Goal: Find specific page/section: Find specific page/section

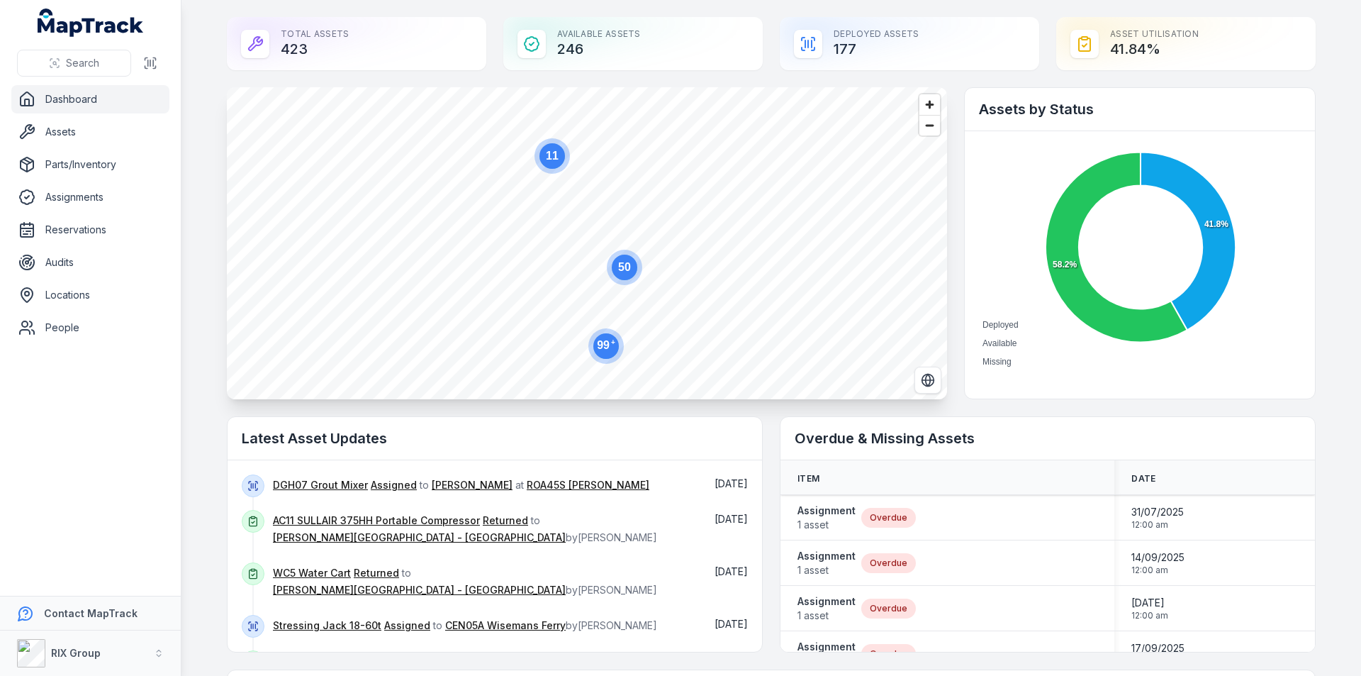
click at [610, 356] on circle at bounding box center [605, 345] width 35 height 35
click at [649, 331] on circle at bounding box center [650, 321] width 26 height 26
click at [581, 263] on ellipse "button" at bounding box center [587, 258] width 17 height 17
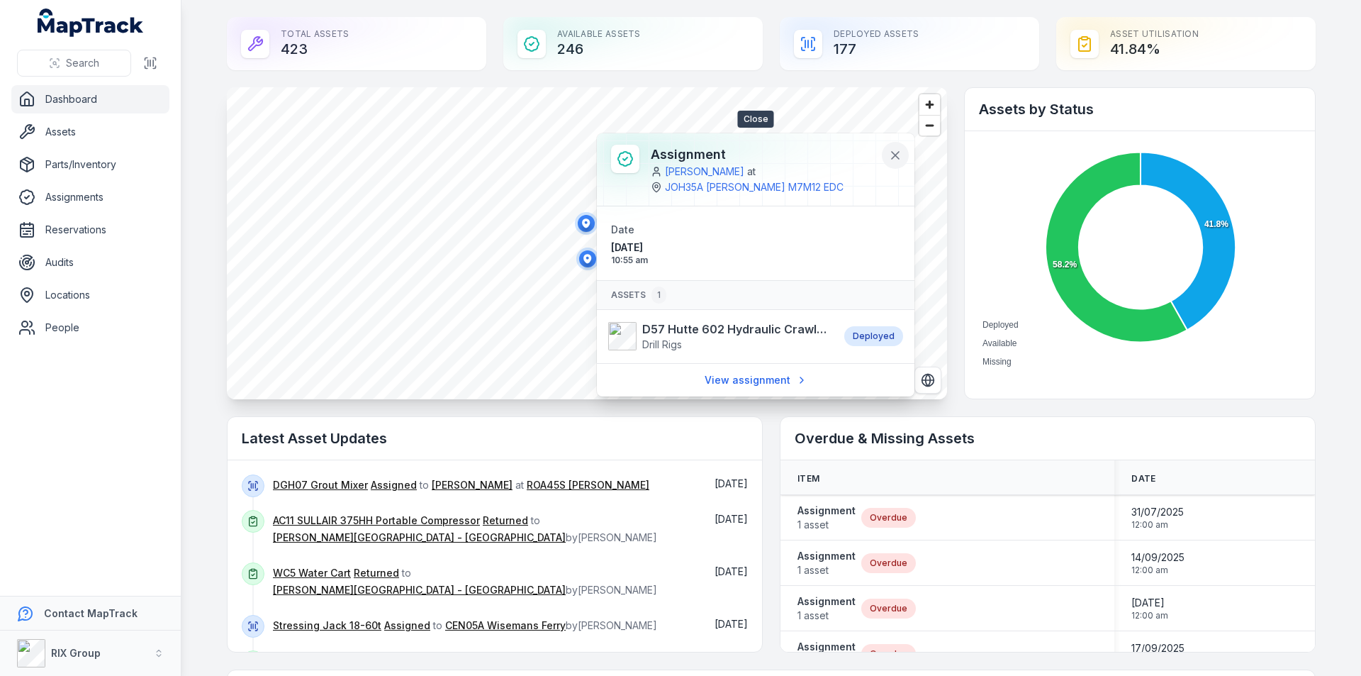
click at [901, 155] on icon at bounding box center [895, 155] width 14 height 14
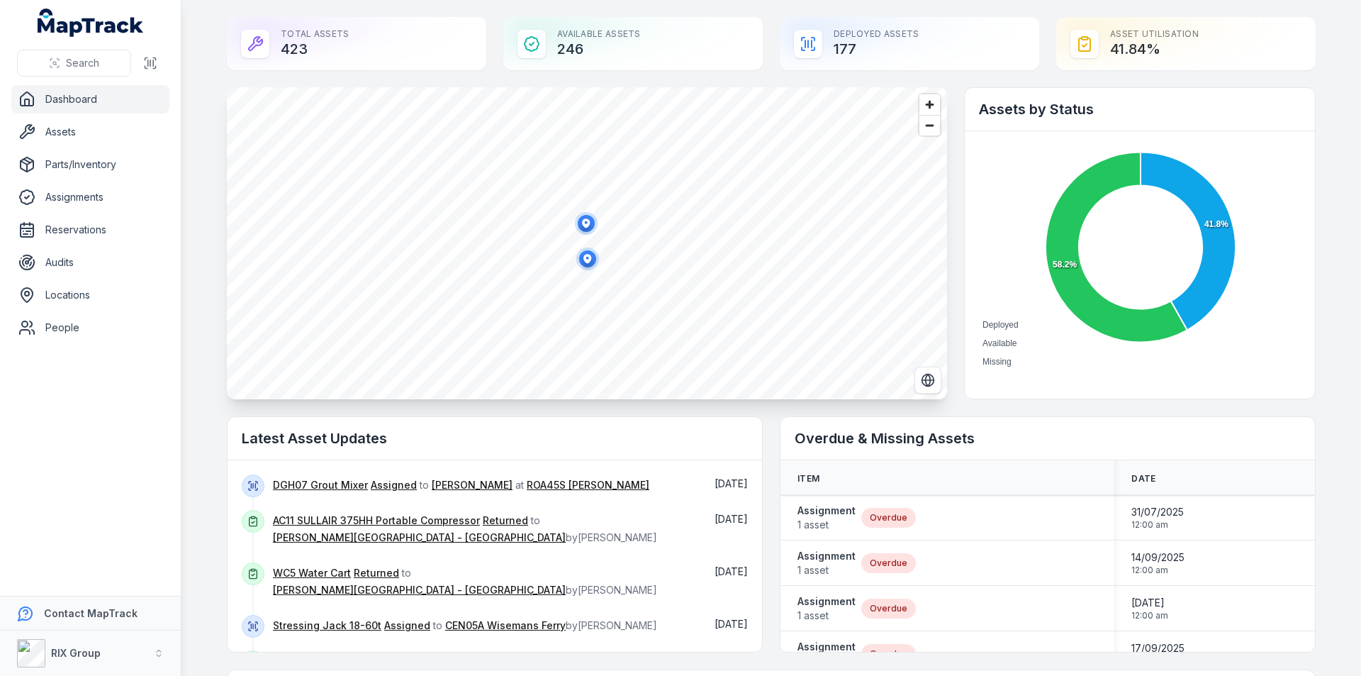
click at [580, 228] on ellipse "button" at bounding box center [586, 223] width 17 height 17
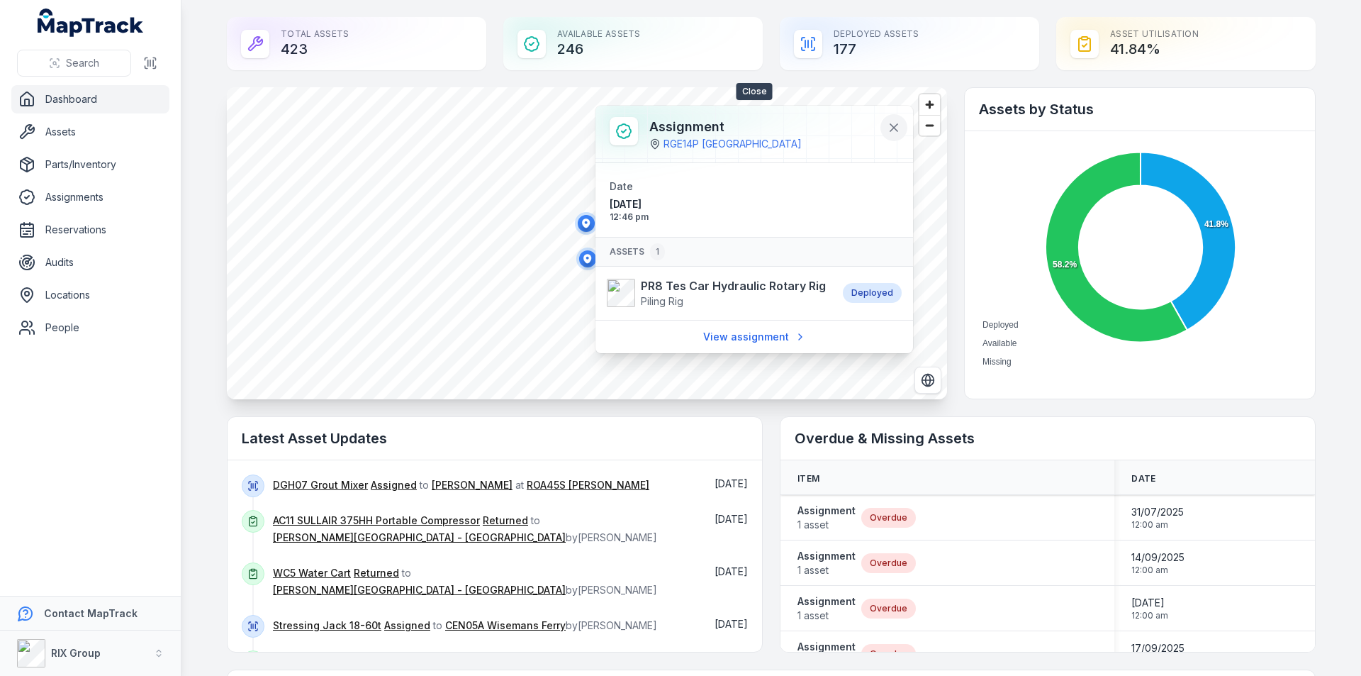
click at [894, 128] on icon at bounding box center [893, 127] width 7 height 7
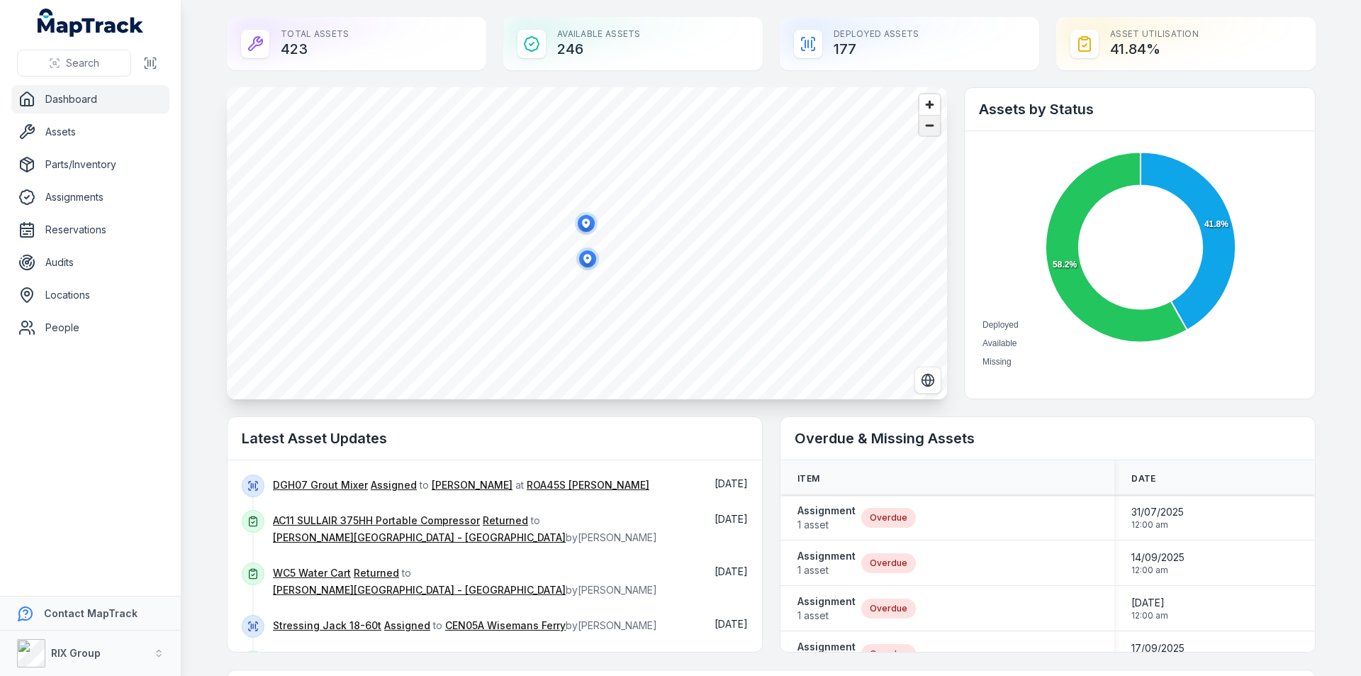
click at [928, 126] on span "Zoom out" at bounding box center [929, 126] width 21 height 20
click at [924, 108] on span "Zoom in" at bounding box center [929, 104] width 21 height 21
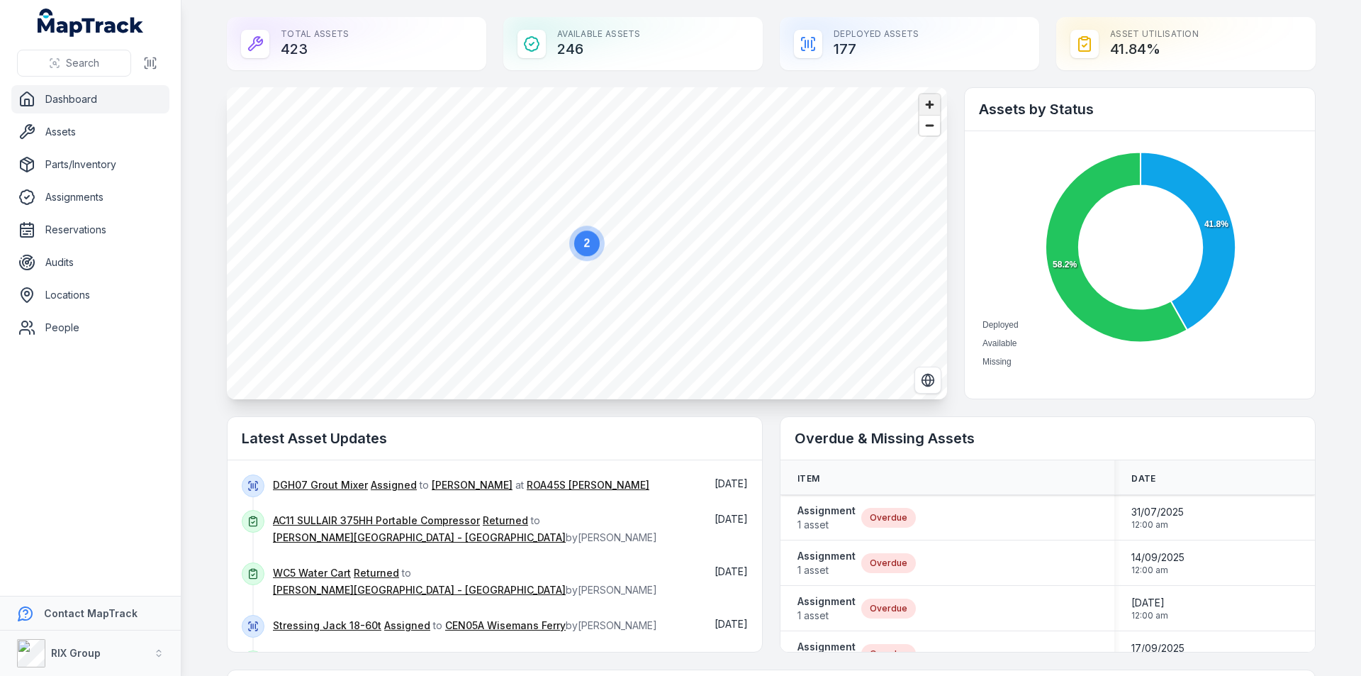
click at [924, 108] on span "Zoom in" at bounding box center [929, 104] width 21 height 21
click at [924, 129] on span "Zoom out" at bounding box center [929, 126] width 21 height 20
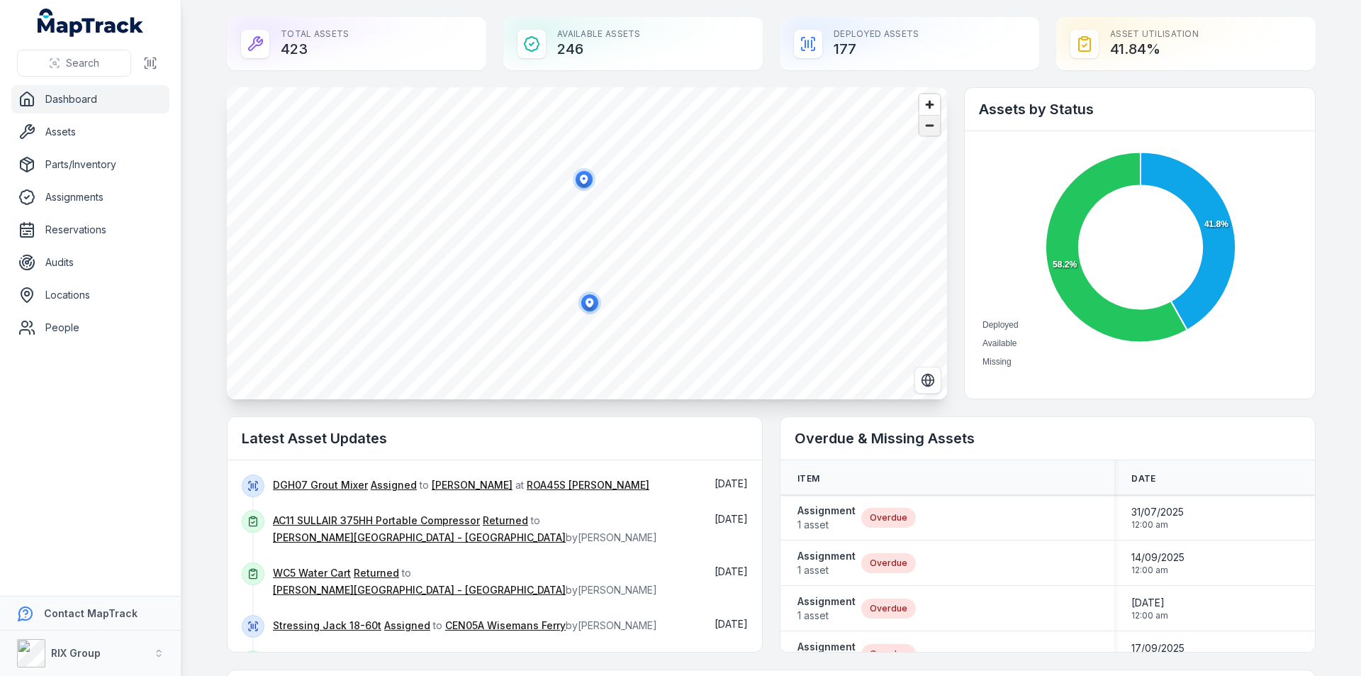
click at [924, 129] on span "Zoom out" at bounding box center [929, 126] width 21 height 20
click at [927, 130] on span "Zoom out" at bounding box center [929, 126] width 21 height 20
click at [930, 126] on span "Zoom out" at bounding box center [929, 126] width 21 height 20
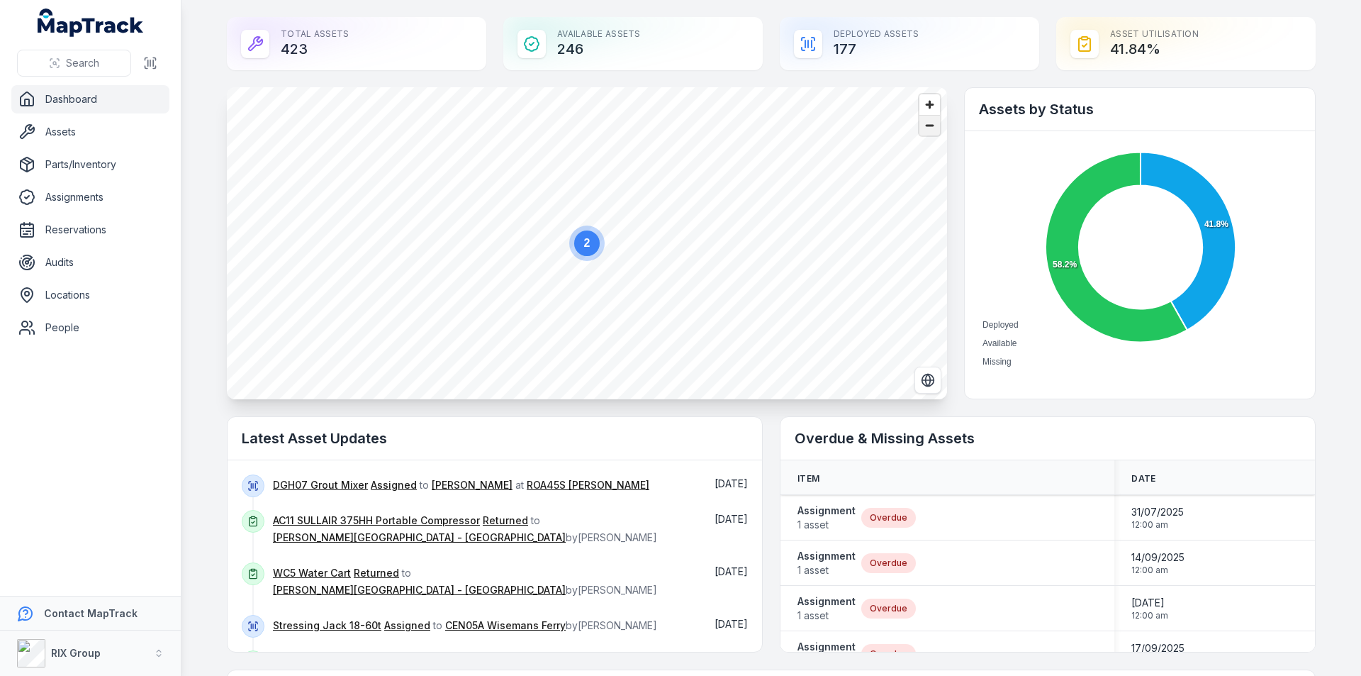
click at [930, 126] on span "Zoom out" at bounding box center [929, 126] width 21 height 20
click at [932, 126] on span "Zoom out" at bounding box center [929, 126] width 21 height 20
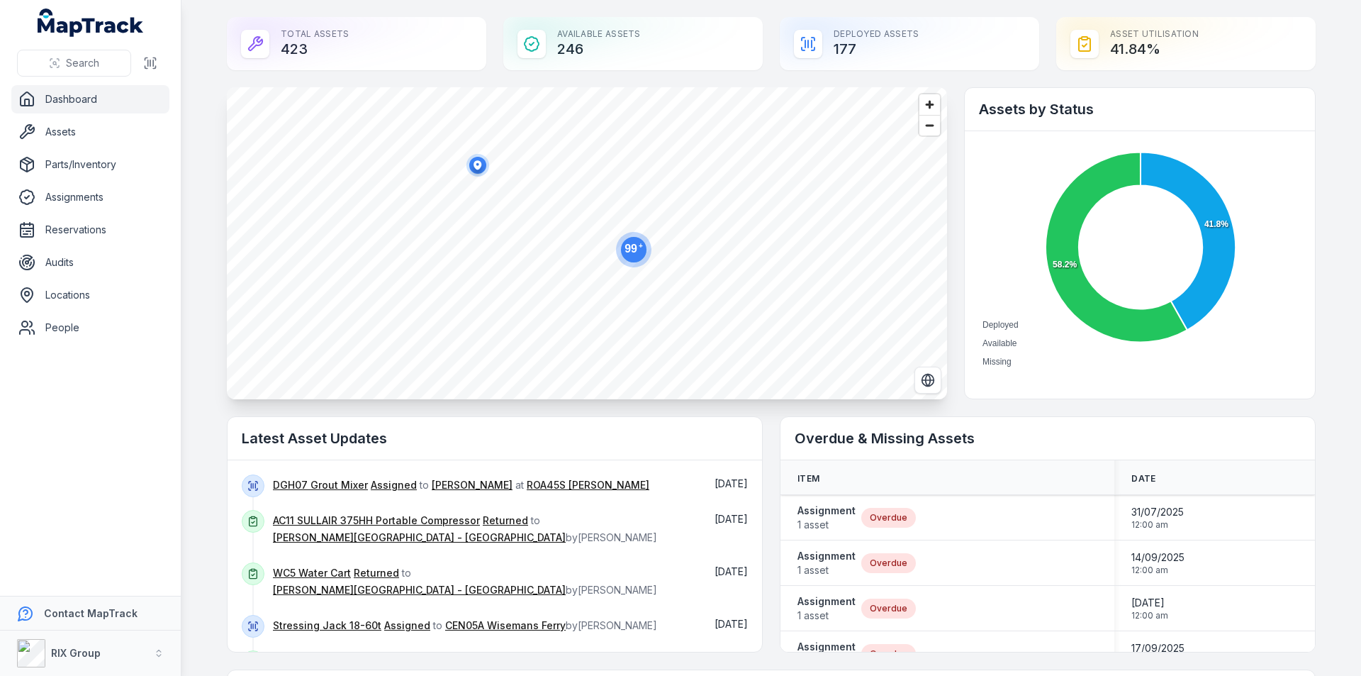
click at [474, 162] on icon "button" at bounding box center [478, 164] width 8 height 9
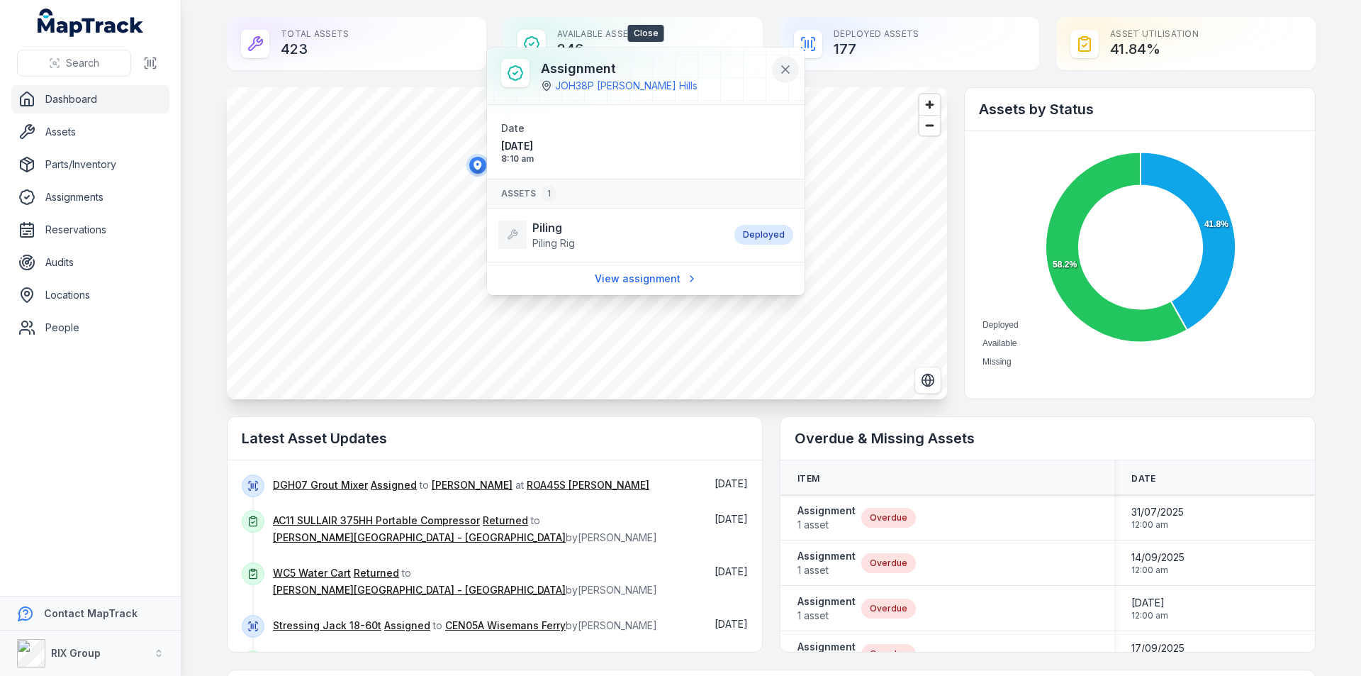
click at [790, 66] on icon at bounding box center [785, 69] width 14 height 14
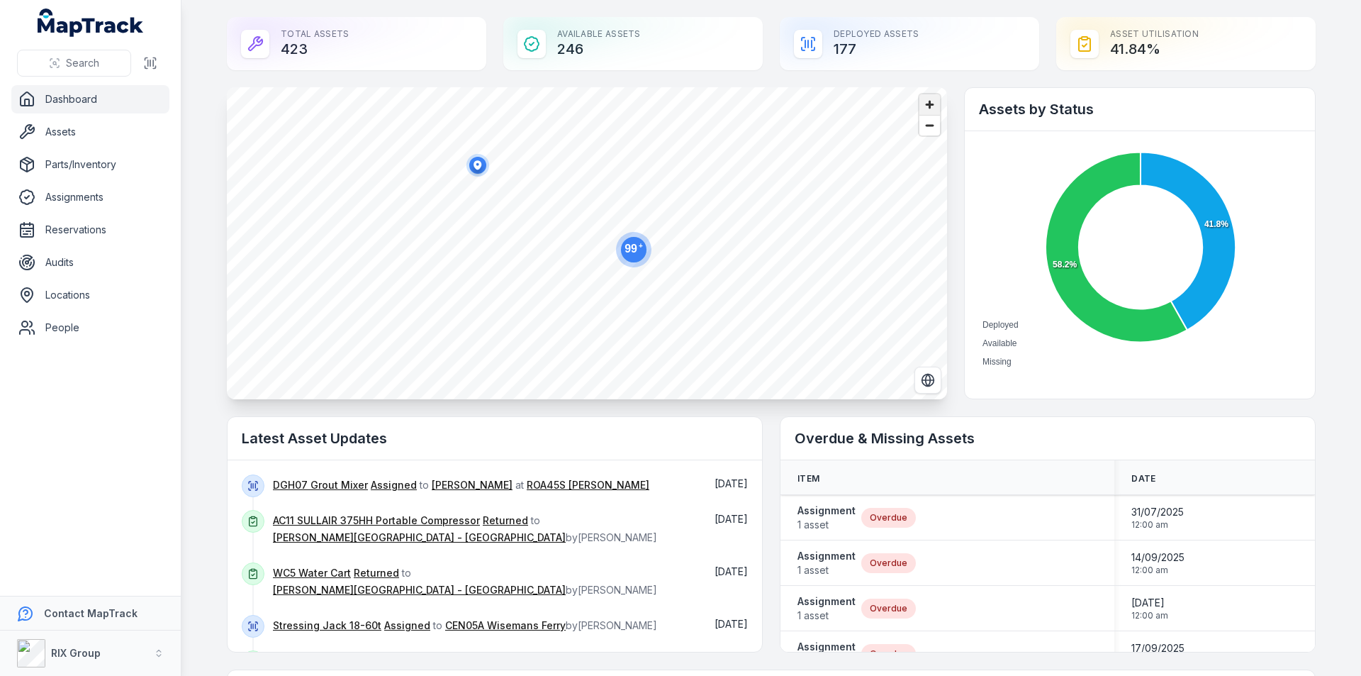
click at [932, 102] on span "Zoom in" at bounding box center [929, 104] width 21 height 21
click at [924, 104] on span "Zoom in" at bounding box center [929, 104] width 21 height 21
click at [922, 103] on span "Zoom in" at bounding box center [929, 104] width 21 height 21
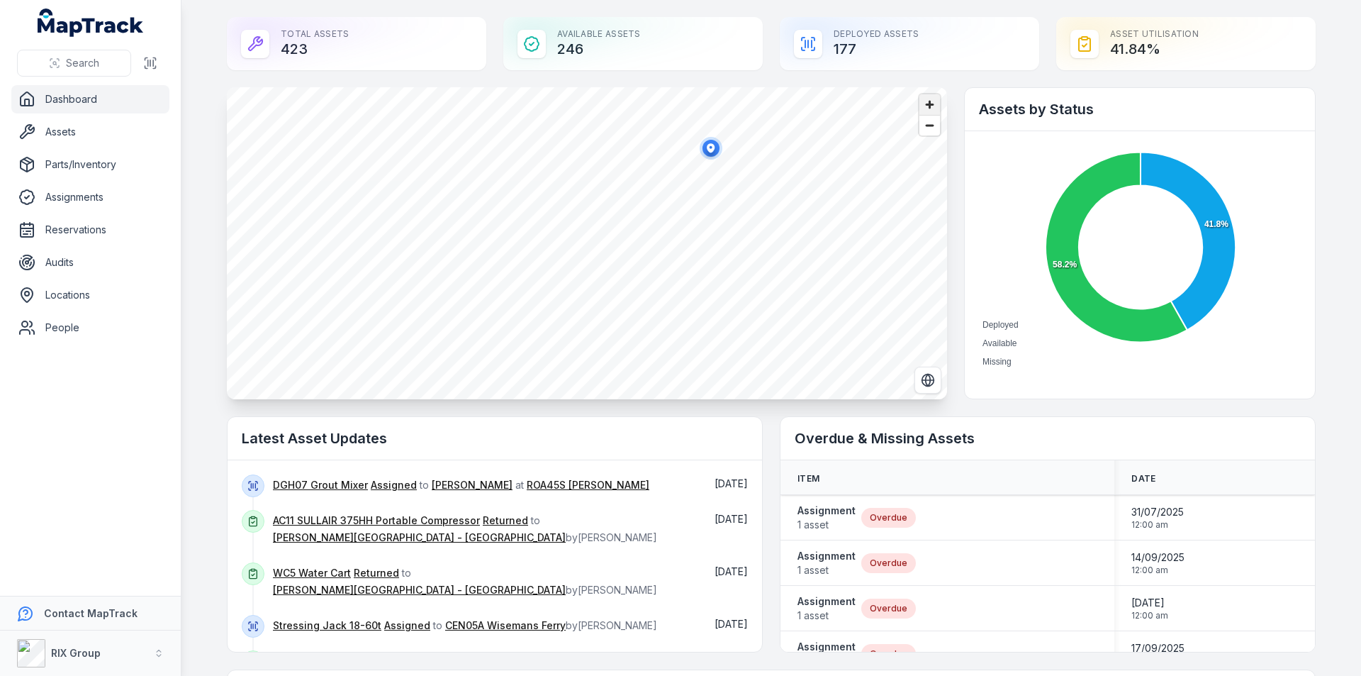
click at [922, 103] on span "Zoom in" at bounding box center [929, 104] width 21 height 21
click at [423, 247] on icon "button" at bounding box center [427, 250] width 8 height 9
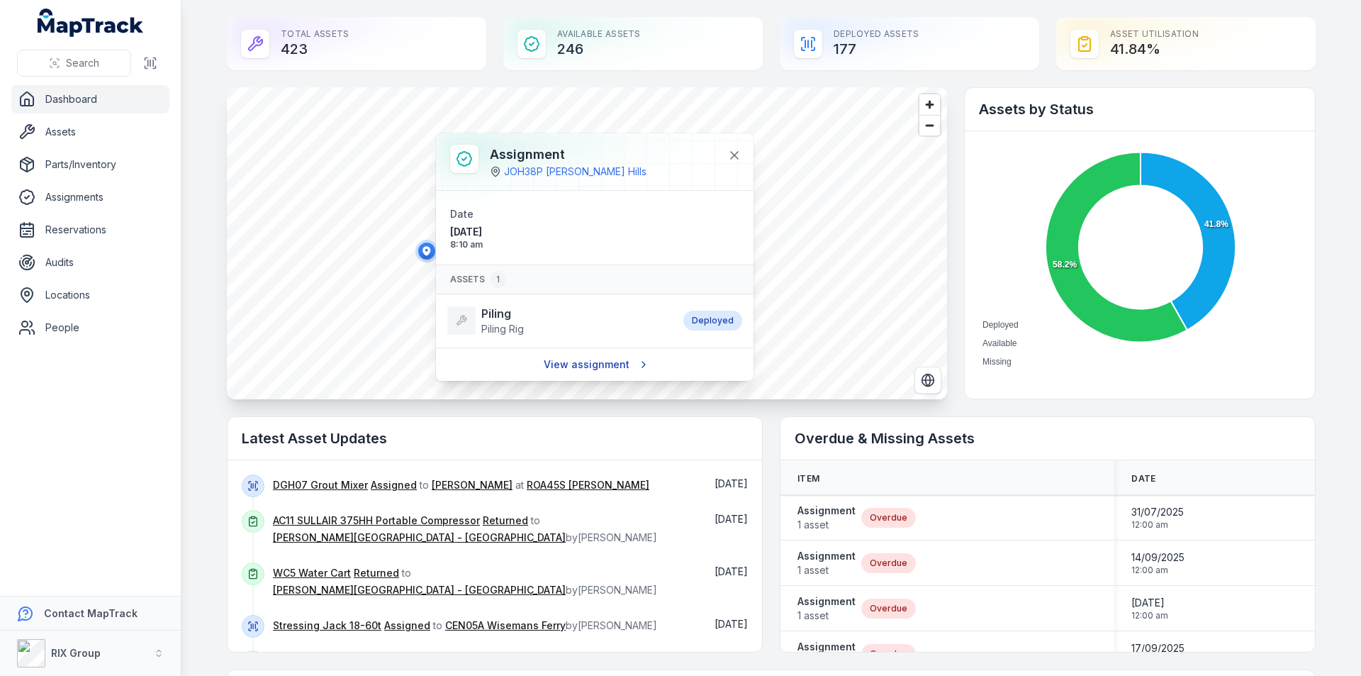
click at [584, 367] on link "View assignment" at bounding box center [595, 364] width 121 height 27
